Goal: Use online tool/utility: Use online tool/utility

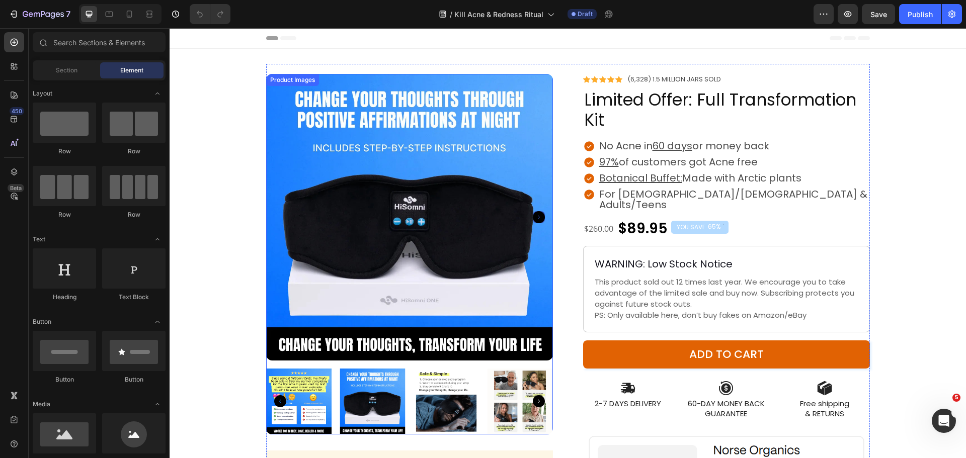
click at [459, 220] on img at bounding box center [409, 217] width 287 height 287
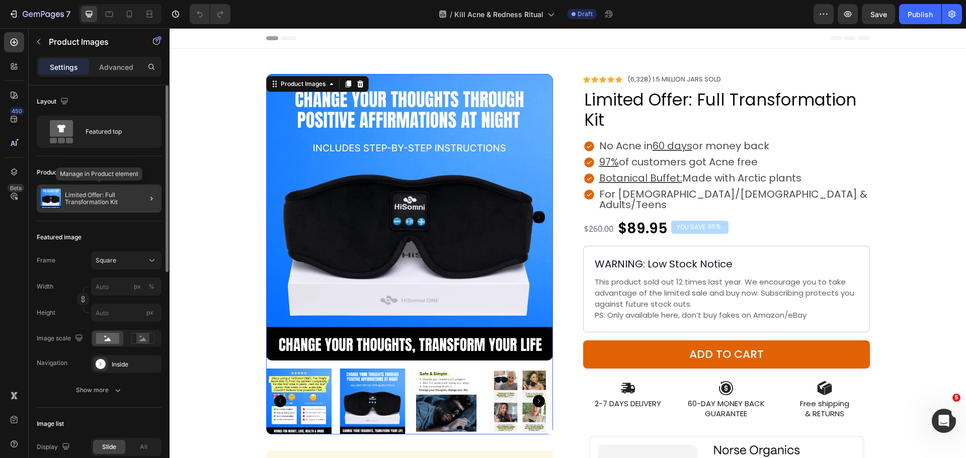
click at [88, 198] on p "Limited Offer: Full Transformation Kit" at bounding box center [111, 199] width 93 height 14
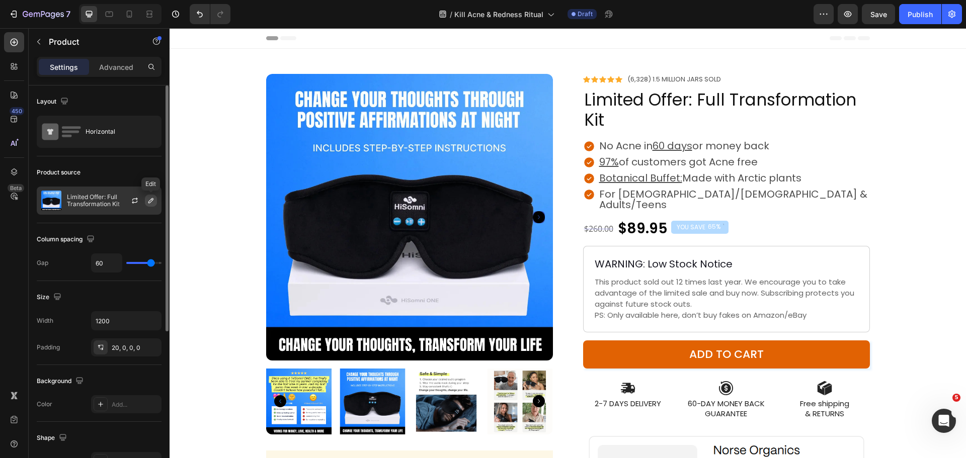
click at [146, 199] on button "button" at bounding box center [151, 201] width 12 height 12
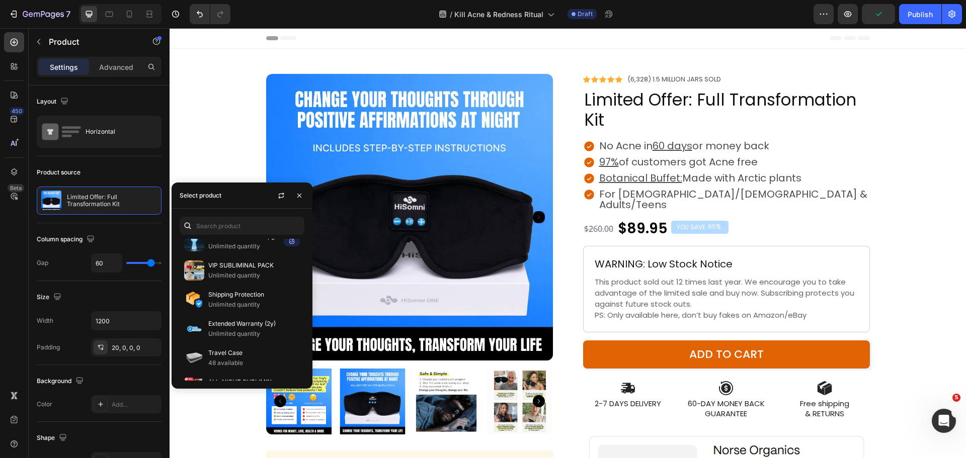
scroll to position [704, 0]
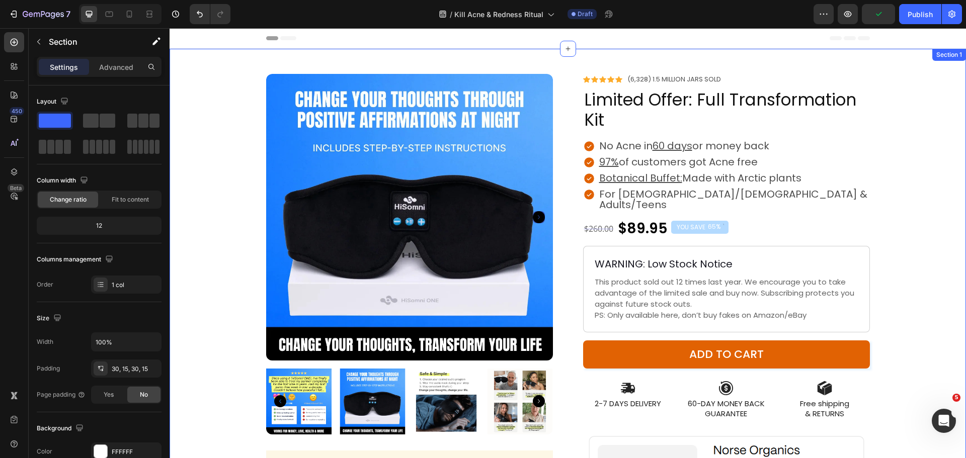
click at [208, 401] on div "Product Images “My son in TEARS the morning after using this for stubborn Acne”…" at bounding box center [567, 347] width 781 height 567
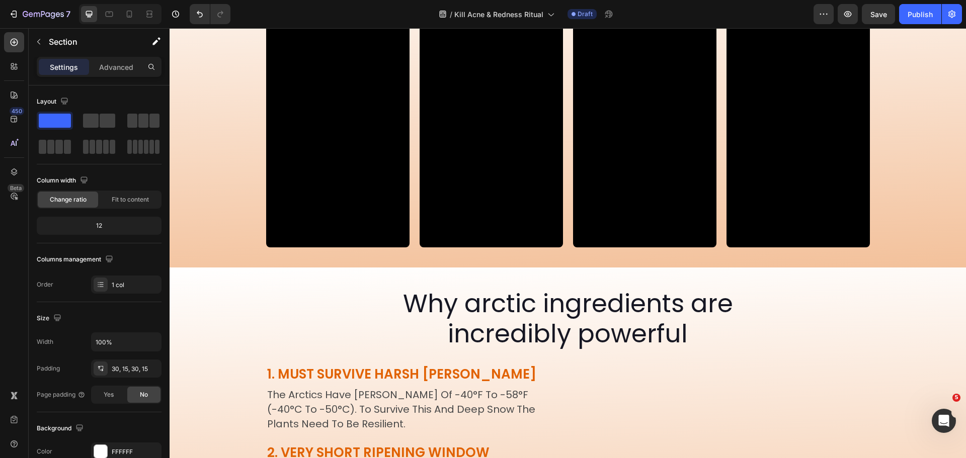
scroll to position [1710, 0]
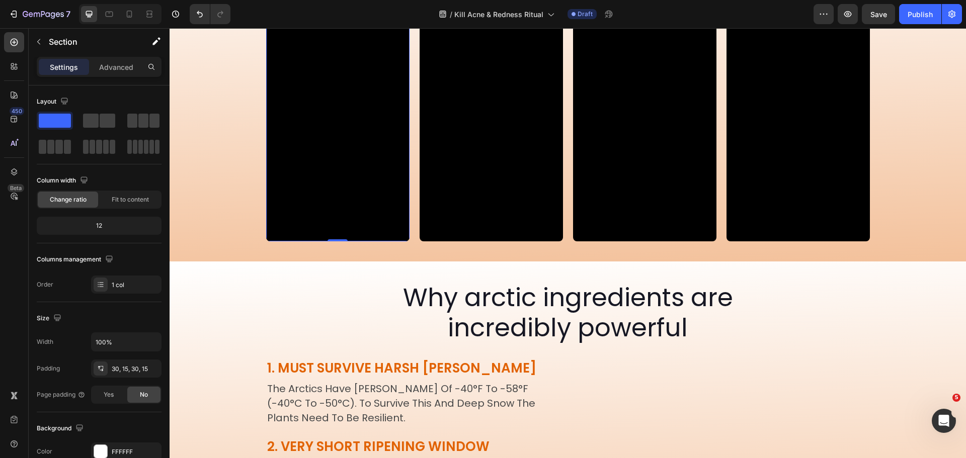
click at [346, 242] on video at bounding box center [337, 114] width 143 height 255
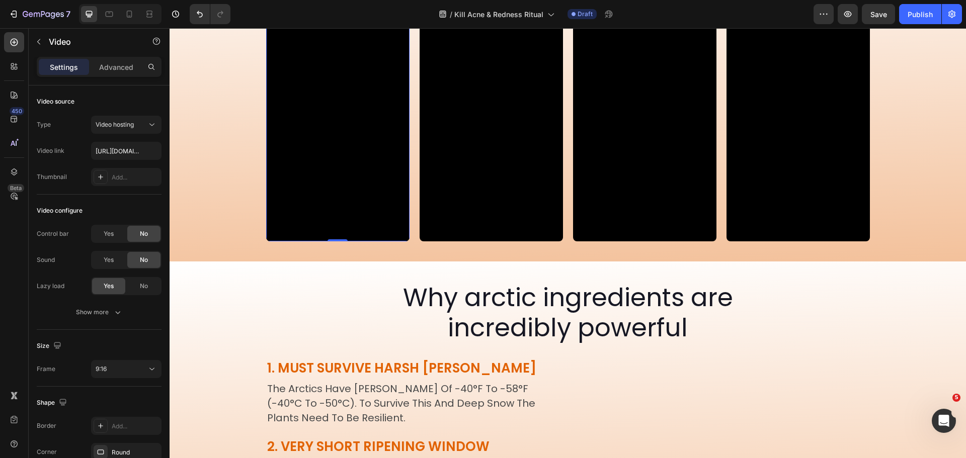
click at [321, 242] on video at bounding box center [337, 114] width 143 height 255
click at [117, 151] on input "[URL][DOMAIN_NAME]" at bounding box center [126, 151] width 70 height 18
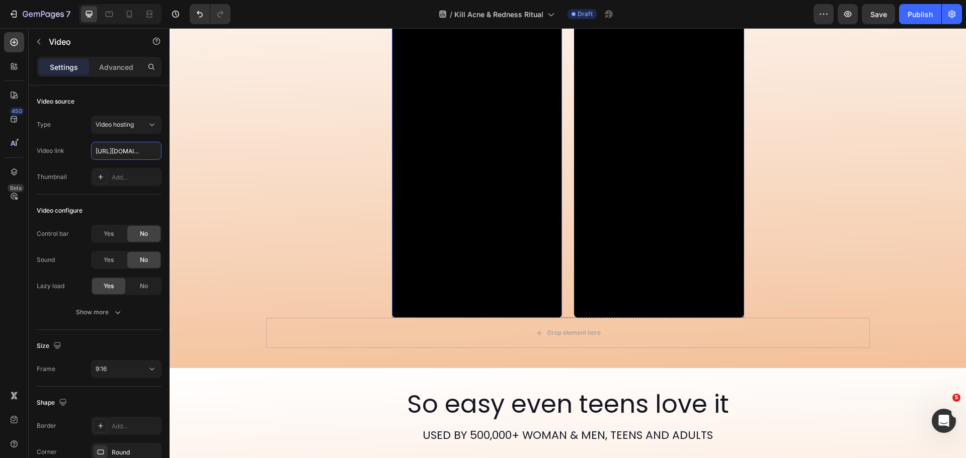
scroll to position [3118, 0]
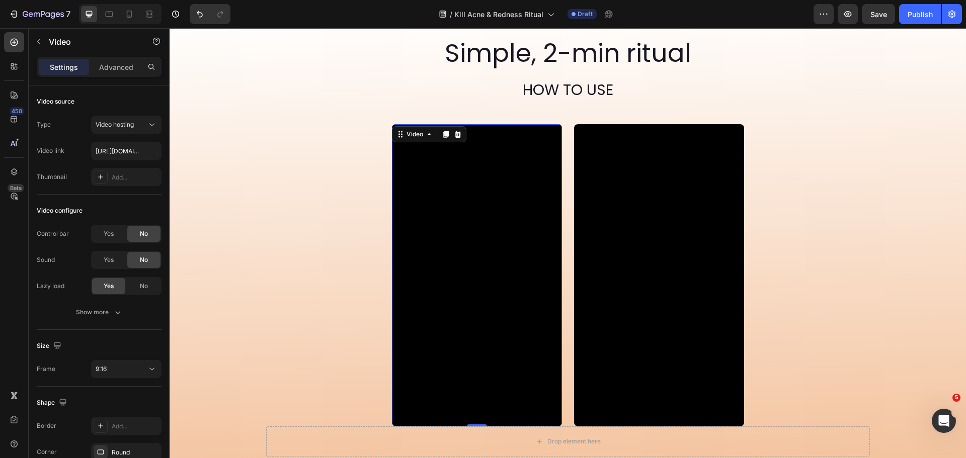
click at [479, 249] on video at bounding box center [477, 275] width 170 height 302
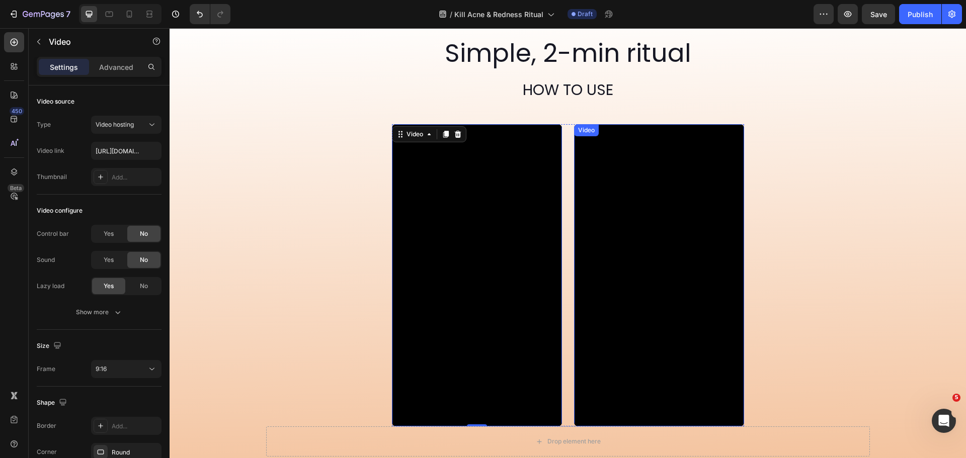
click at [632, 254] on video at bounding box center [659, 275] width 170 height 302
click at [417, 290] on video at bounding box center [477, 275] width 170 height 302
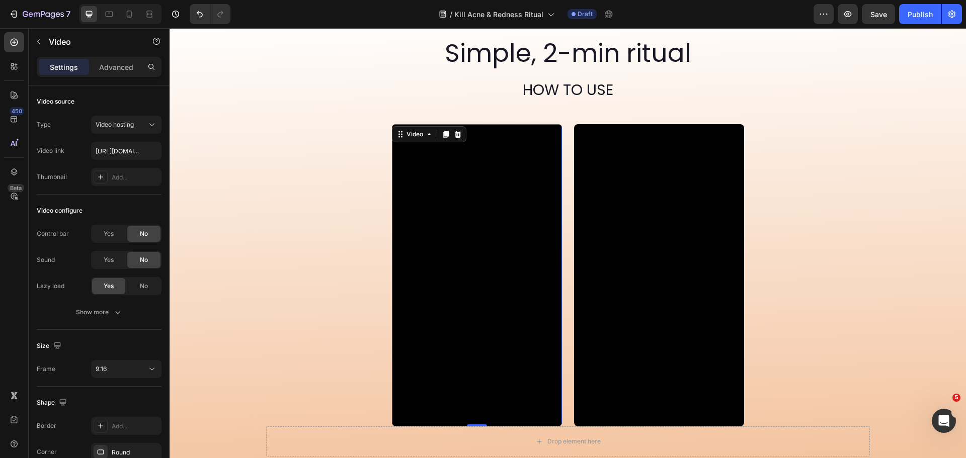
click at [480, 278] on video at bounding box center [477, 275] width 170 height 302
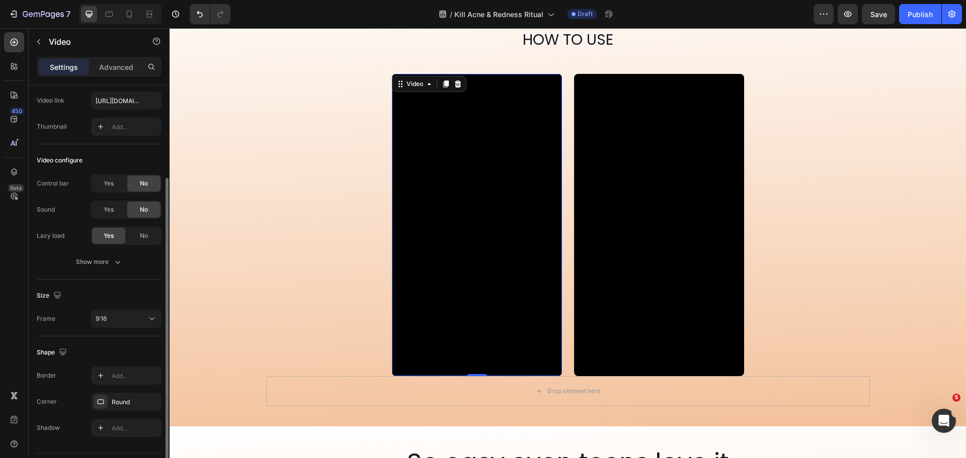
scroll to position [77, 0]
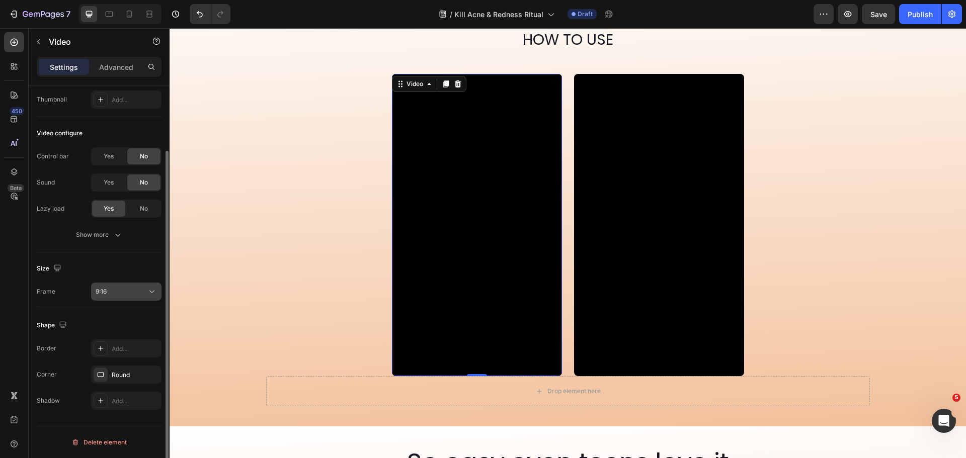
click at [113, 295] on div "9:16" at bounding box center [121, 291] width 51 height 9
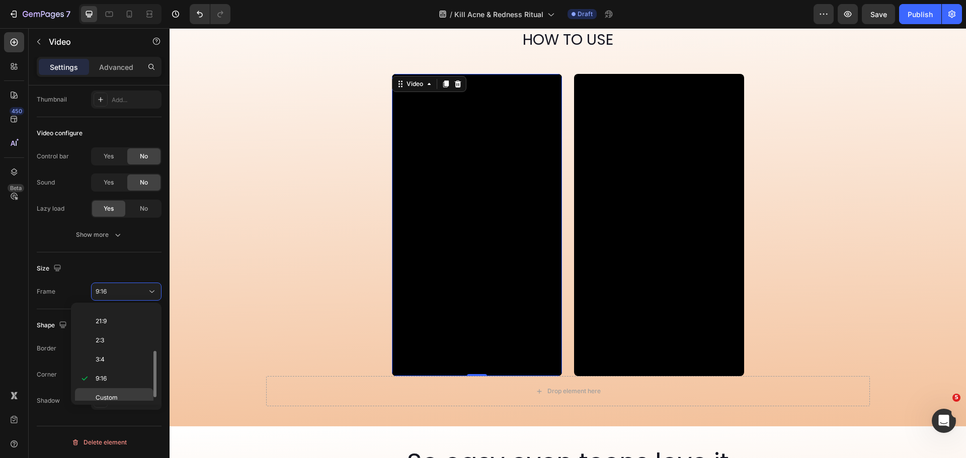
click at [98, 393] on span "Custom" at bounding box center [107, 397] width 22 height 9
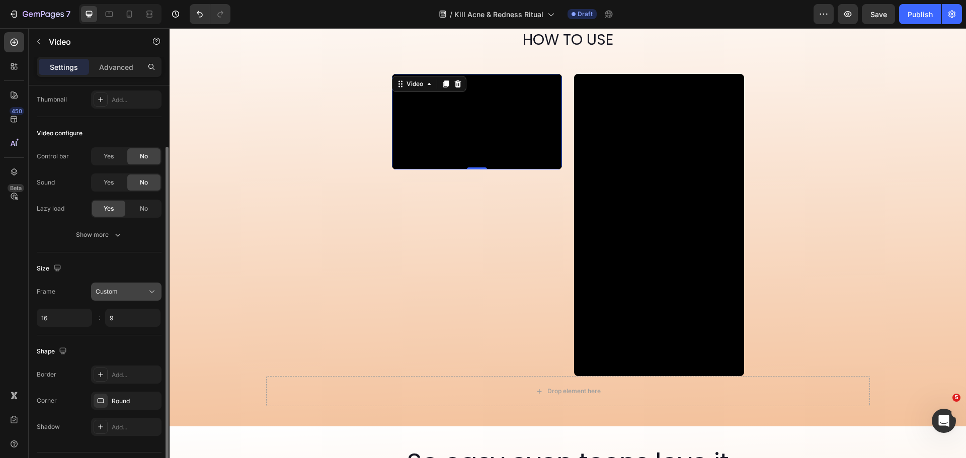
click at [114, 291] on span "Custom" at bounding box center [107, 292] width 22 height 8
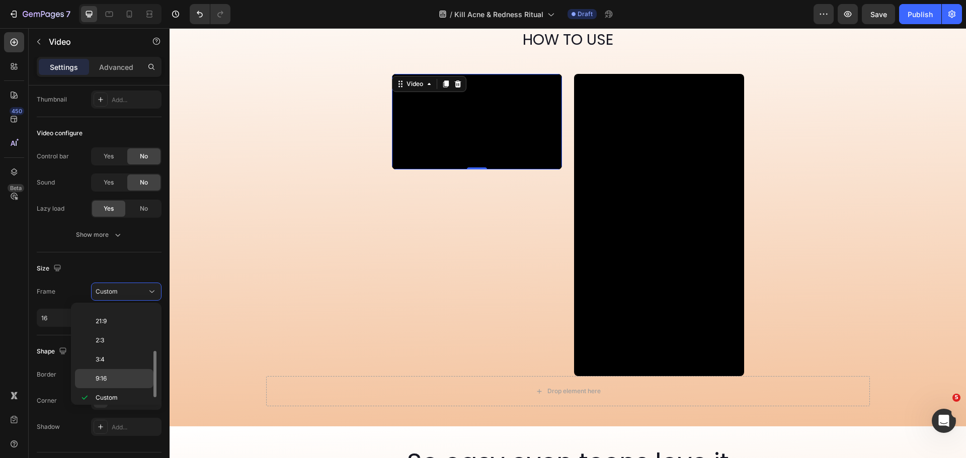
click at [101, 376] on span "9:16" at bounding box center [101, 378] width 11 height 9
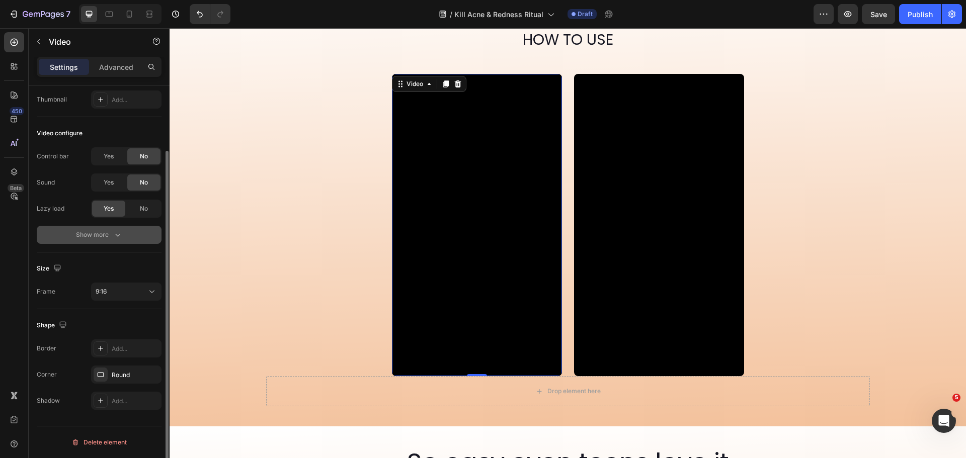
click at [112, 229] on button "Show more" at bounding box center [99, 235] width 125 height 18
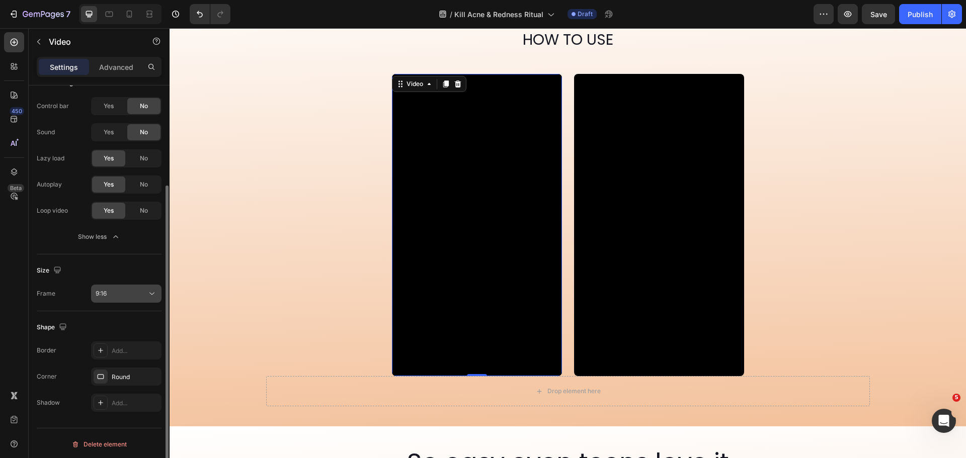
scroll to position [130, 0]
click at [492, 227] on video at bounding box center [477, 225] width 170 height 302
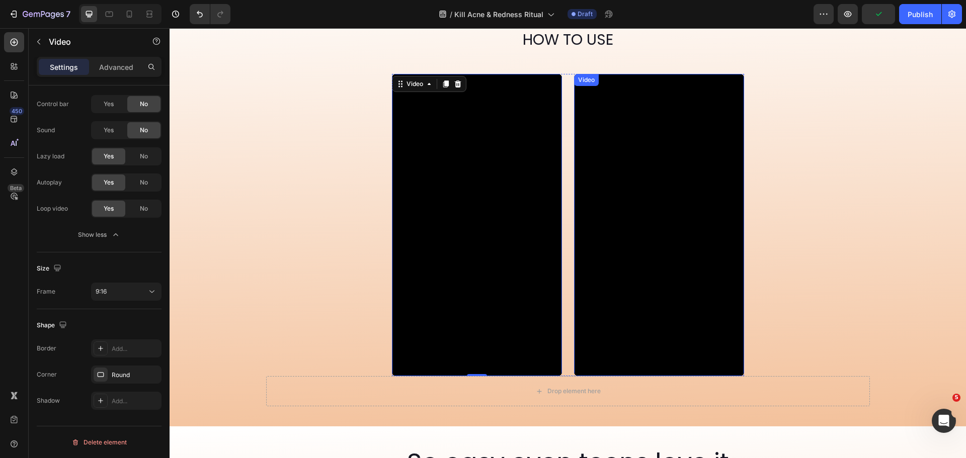
click at [619, 196] on video at bounding box center [659, 225] width 170 height 302
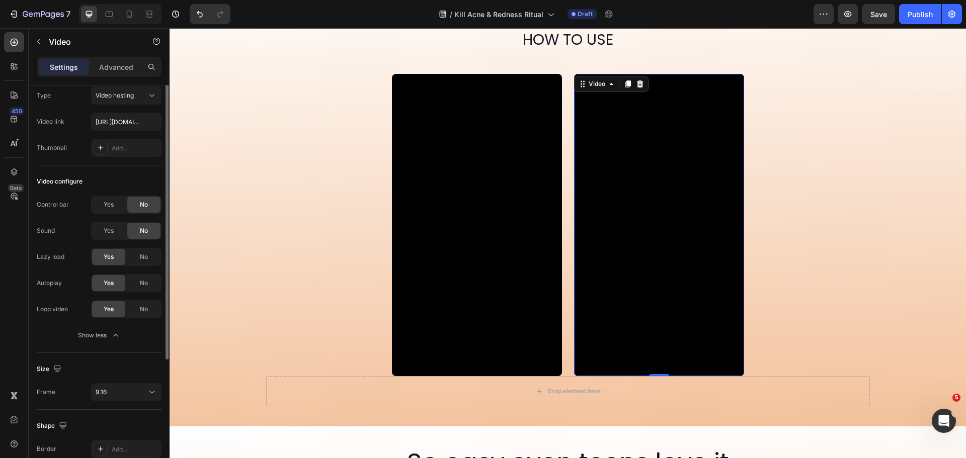
scroll to position [0, 0]
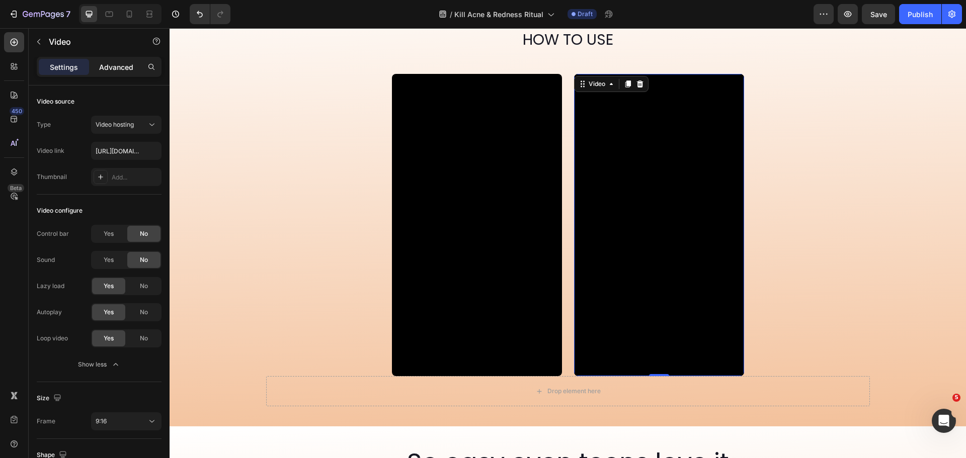
click at [107, 63] on p "Advanced" at bounding box center [116, 67] width 34 height 11
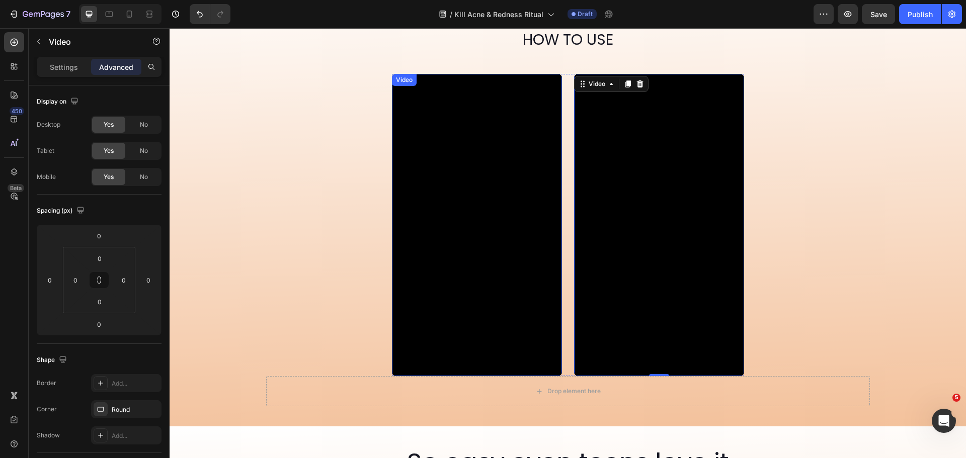
click at [462, 211] on video at bounding box center [477, 225] width 170 height 302
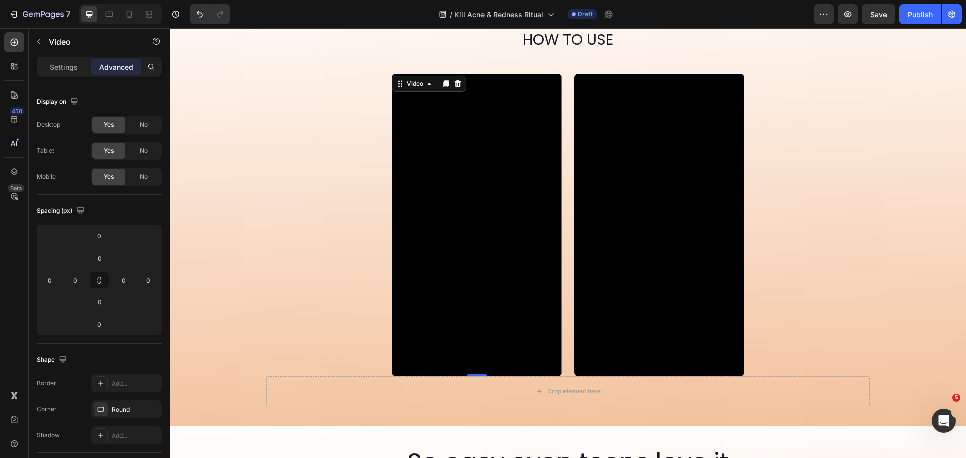
click at [477, 217] on video at bounding box center [477, 225] width 170 height 302
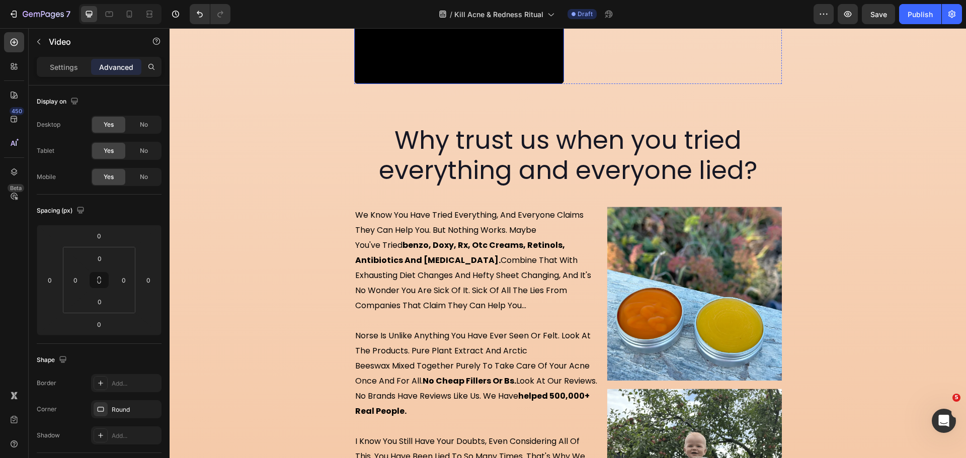
scroll to position [5273, 0]
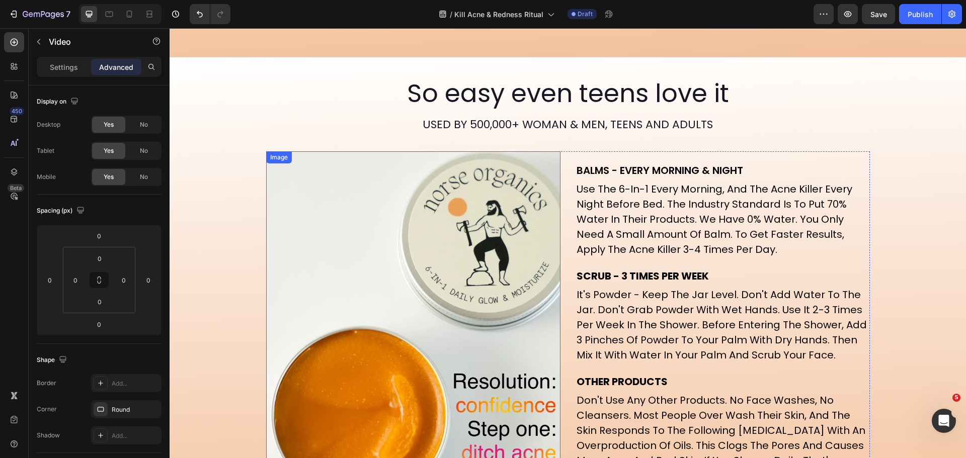
scroll to position [3525, 0]
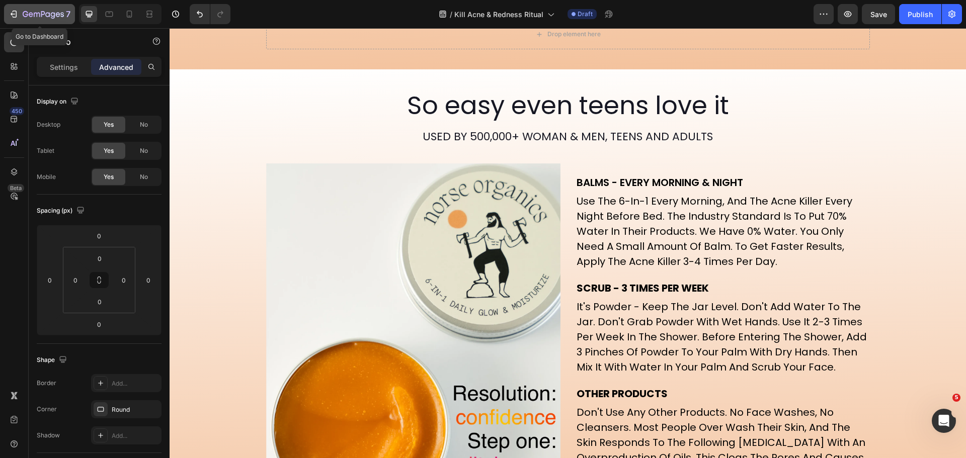
click at [14, 12] on icon "button" at bounding box center [14, 14] width 10 height 10
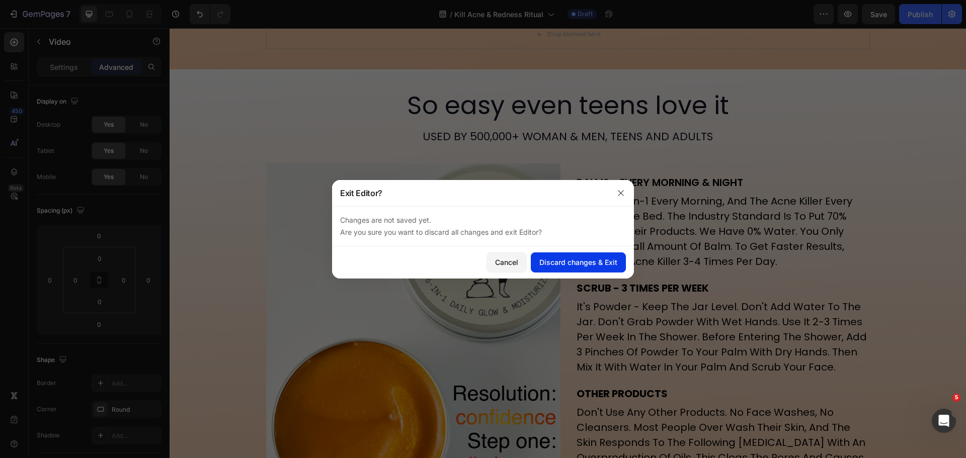
click at [553, 264] on div "Discard changes & Exit" at bounding box center [578, 262] width 78 height 11
